Goal: Task Accomplishment & Management: Manage account settings

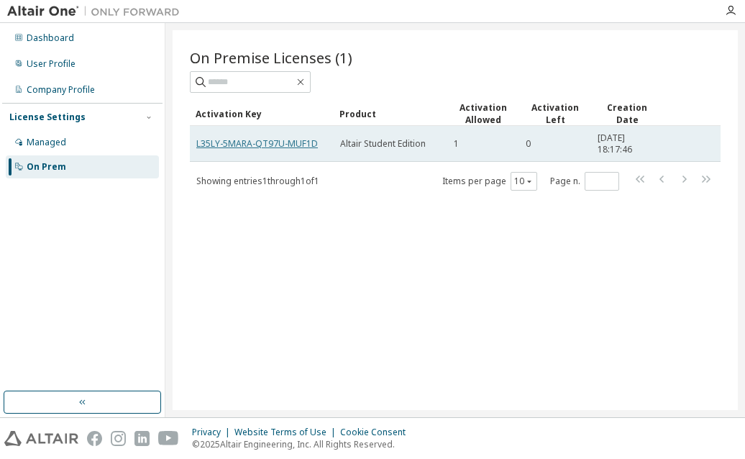
click at [266, 139] on link "L35LY-5MARA-QT97U-MUF1D" at bounding box center [256, 143] width 121 height 12
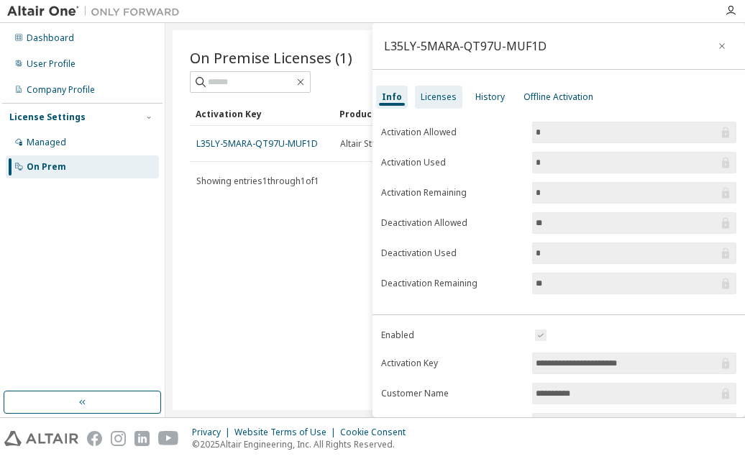
click at [449, 96] on div "Licenses" at bounding box center [439, 97] width 36 height 12
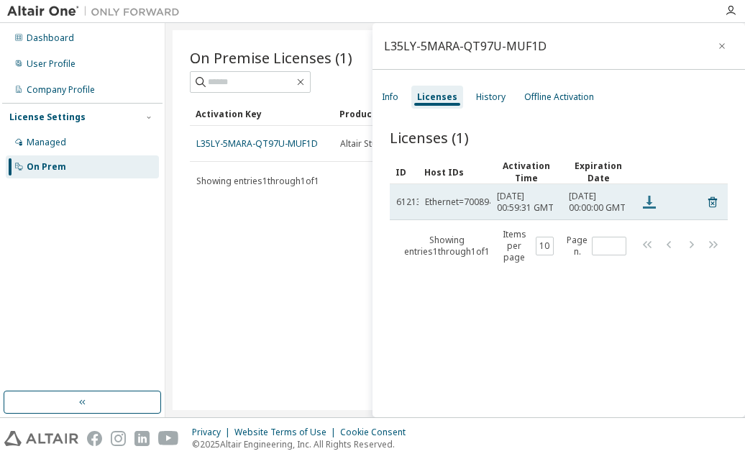
click at [656, 202] on icon at bounding box center [648, 201] width 17 height 17
click at [648, 206] on icon at bounding box center [649, 202] width 13 height 13
